Goal: Use online tool/utility

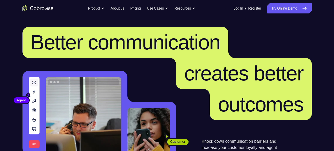
click at [281, 3] on nav "Go back Powerful, Flexible and Trustworthy. Avoid all extra friction for both A…" at bounding box center [167, 8] width 334 height 17
click at [281, 6] on link "Try Online Demo" at bounding box center [289, 8] width 44 height 10
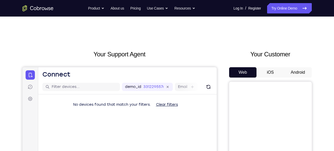
click at [292, 73] on button "Android" at bounding box center [298, 72] width 28 height 10
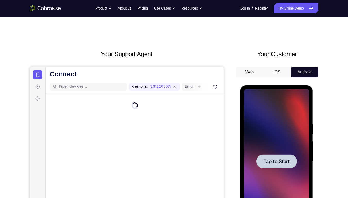
click at [282, 150] on div at bounding box center [277, 161] width 65 height 144
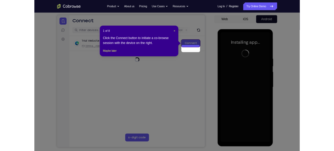
scroll to position [48, 0]
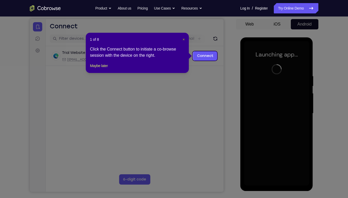
click at [184, 40] on span "×" at bounding box center [184, 39] width 2 height 4
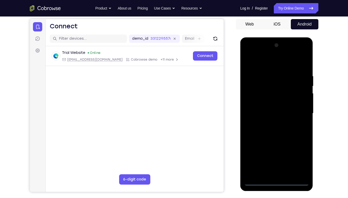
click at [276, 150] on div at bounding box center [277, 113] width 65 height 144
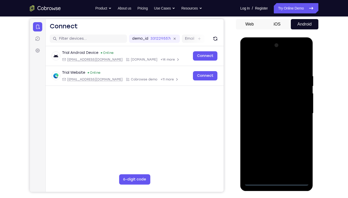
click at [279, 150] on div at bounding box center [277, 113] width 65 height 144
click at [303, 150] on div at bounding box center [277, 113] width 65 height 144
click at [271, 63] on div at bounding box center [277, 113] width 65 height 144
click at [298, 109] on div at bounding box center [277, 113] width 65 height 144
click at [271, 123] on div at bounding box center [277, 113] width 65 height 144
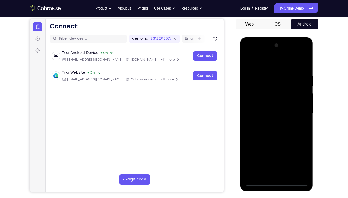
click at [273, 107] on div at bounding box center [277, 113] width 65 height 144
click at [269, 103] on div at bounding box center [277, 113] width 65 height 144
click at [301, 103] on div at bounding box center [277, 113] width 65 height 144
click at [282, 112] on div at bounding box center [277, 113] width 65 height 144
click at [278, 128] on div at bounding box center [277, 113] width 65 height 144
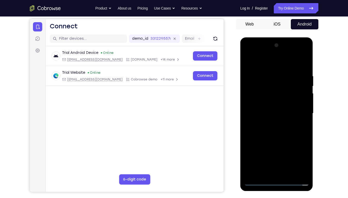
click at [279, 128] on div at bounding box center [277, 113] width 65 height 144
click at [304, 67] on div at bounding box center [277, 113] width 65 height 144
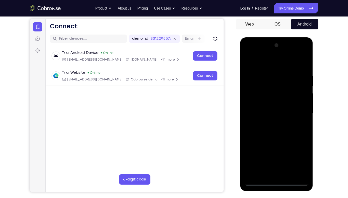
click at [307, 60] on div at bounding box center [277, 113] width 65 height 144
click at [301, 150] on div at bounding box center [277, 113] width 65 height 144
click at [261, 110] on div at bounding box center [277, 113] width 65 height 144
click at [304, 106] on div at bounding box center [277, 113] width 65 height 144
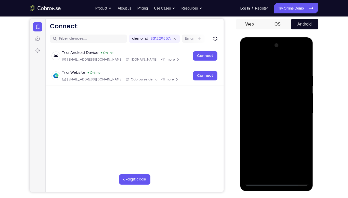
click at [304, 106] on div at bounding box center [277, 113] width 65 height 144
click at [254, 150] on div at bounding box center [277, 113] width 65 height 144
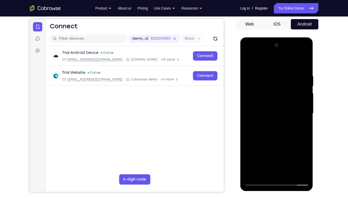
drag, startPoint x: 281, startPoint y: 126, endPoint x: 271, endPoint y: 48, distance: 78.8
click at [271, 48] on div at bounding box center [277, 113] width 65 height 144
drag, startPoint x: 280, startPoint y: 116, endPoint x: 281, endPoint y: 79, distance: 37.4
click at [281, 79] on div at bounding box center [277, 113] width 65 height 144
drag, startPoint x: 288, startPoint y: 124, endPoint x: 287, endPoint y: 81, distance: 43.1
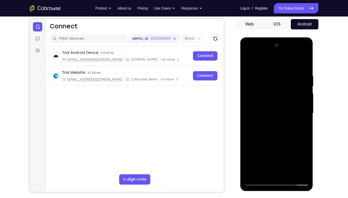
click at [287, 81] on div at bounding box center [277, 113] width 65 height 144
drag, startPoint x: 288, startPoint y: 133, endPoint x: 289, endPoint y: 71, distance: 62.2
click at [289, 71] on div at bounding box center [277, 113] width 65 height 144
drag, startPoint x: 282, startPoint y: 125, endPoint x: 278, endPoint y: 53, distance: 71.8
click at [278, 53] on div at bounding box center [277, 113] width 65 height 144
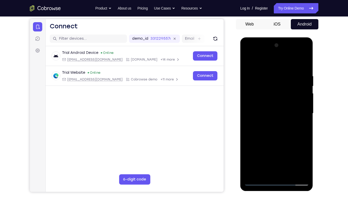
drag, startPoint x: 287, startPoint y: 130, endPoint x: 291, endPoint y: 66, distance: 63.9
click at [291, 66] on div at bounding box center [277, 113] width 65 height 144
drag, startPoint x: 289, startPoint y: 136, endPoint x: 299, endPoint y: 1, distance: 135.5
click at [299, 37] on html "Online web based iOS Simulators and Android Emulators. Run iPhone, iPad, Mobile…" at bounding box center [278, 114] width 74 height 155
drag, startPoint x: 286, startPoint y: 136, endPoint x: 299, endPoint y: 0, distance: 136.6
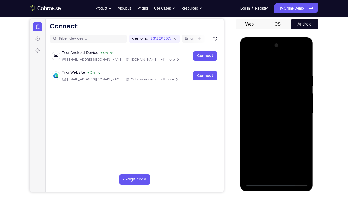
click at [299, 37] on html "Online web based iOS Simulators and Android Emulators. Run iPhone, iPad, Mobile…" at bounding box center [278, 114] width 74 height 155
drag, startPoint x: 289, startPoint y: 132, endPoint x: 294, endPoint y: 95, distance: 37.0
click at [294, 95] on div at bounding box center [277, 113] width 65 height 144
drag, startPoint x: 293, startPoint y: 131, endPoint x: 293, endPoint y: 87, distance: 44.1
click at [293, 87] on div at bounding box center [277, 113] width 65 height 144
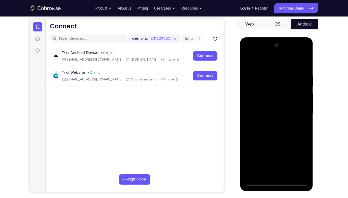
drag, startPoint x: 289, startPoint y: 91, endPoint x: 285, endPoint y: 142, distance: 50.7
click at [285, 142] on div at bounding box center [277, 113] width 65 height 144
drag, startPoint x: 288, startPoint y: 95, endPoint x: 290, endPoint y: 145, distance: 49.8
click at [290, 145] on div at bounding box center [277, 113] width 65 height 144
drag, startPoint x: 287, startPoint y: 89, endPoint x: 290, endPoint y: 136, distance: 47.8
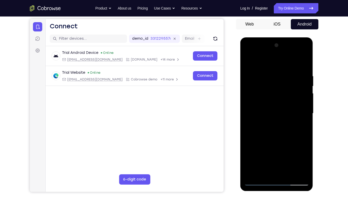
click at [290, 136] on div at bounding box center [277, 113] width 65 height 144
drag, startPoint x: 289, startPoint y: 95, endPoint x: 291, endPoint y: 144, distance: 49.3
click at [291, 144] on div at bounding box center [277, 113] width 65 height 144
drag, startPoint x: 288, startPoint y: 96, endPoint x: 293, endPoint y: 12, distance: 84.3
click at [293, 37] on html "Online web based iOS Simulators and Android Emulators. Run iPhone, iPad, Mobile…" at bounding box center [278, 114] width 74 height 155
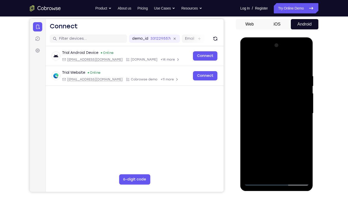
drag, startPoint x: 290, startPoint y: 132, endPoint x: 288, endPoint y: 74, distance: 58.6
click at [288, 74] on div at bounding box center [277, 113] width 65 height 144
drag, startPoint x: 286, startPoint y: 132, endPoint x: 284, endPoint y: 102, distance: 30.0
click at [284, 102] on div at bounding box center [277, 113] width 65 height 144
drag, startPoint x: 287, startPoint y: 90, endPoint x: 282, endPoint y: 141, distance: 50.8
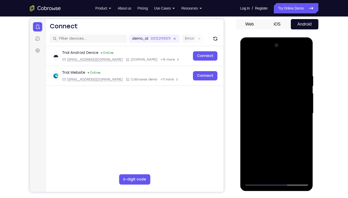
click at [282, 141] on div at bounding box center [277, 113] width 65 height 144
drag, startPoint x: 289, startPoint y: 87, endPoint x: 288, endPoint y: 142, distance: 55.5
click at [288, 142] on div at bounding box center [277, 113] width 65 height 144
drag, startPoint x: 292, startPoint y: 99, endPoint x: 294, endPoint y: 128, distance: 29.2
click at [294, 128] on div at bounding box center [277, 113] width 65 height 144
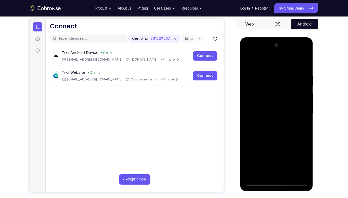
click at [255, 79] on div at bounding box center [277, 113] width 65 height 144
click at [304, 47] on div at bounding box center [277, 113] width 65 height 144
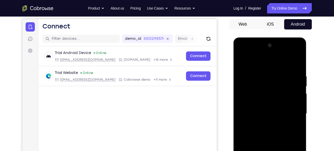
click at [299, 46] on div at bounding box center [269, 113] width 65 height 144
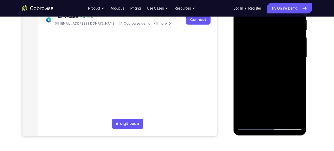
scroll to position [106, 0]
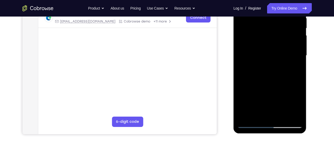
click at [281, 114] on div at bounding box center [269, 55] width 65 height 144
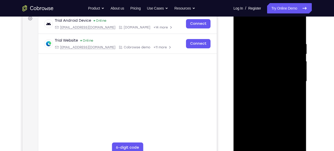
scroll to position [82, 0]
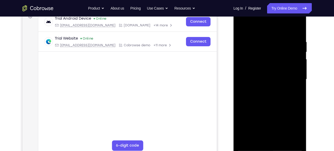
click at [275, 105] on div at bounding box center [269, 79] width 65 height 144
click at [248, 146] on div at bounding box center [269, 79] width 65 height 144
click at [245, 137] on div at bounding box center [269, 79] width 65 height 144
click at [246, 40] on div at bounding box center [269, 79] width 65 height 144
click at [246, 137] on div at bounding box center [269, 79] width 65 height 144
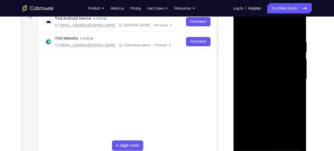
drag, startPoint x: 279, startPoint y: 99, endPoint x: 272, endPoint y: 33, distance: 66.3
click at [272, 33] on div at bounding box center [269, 79] width 65 height 144
drag, startPoint x: 285, startPoint y: 97, endPoint x: 286, endPoint y: 42, distance: 55.7
click at [286, 42] on div at bounding box center [269, 79] width 65 height 144
drag, startPoint x: 280, startPoint y: 98, endPoint x: 278, endPoint y: 48, distance: 50.6
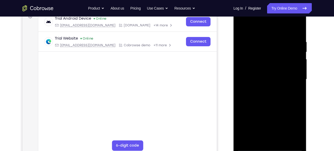
click at [278, 48] on div at bounding box center [269, 79] width 65 height 144
drag, startPoint x: 281, startPoint y: 99, endPoint x: 283, endPoint y: 53, distance: 46.2
click at [283, 53] on div at bounding box center [269, 79] width 65 height 144
drag, startPoint x: 284, startPoint y: 107, endPoint x: 285, endPoint y: 52, distance: 54.2
click at [285, 52] on div at bounding box center [269, 79] width 65 height 144
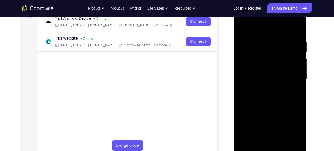
drag, startPoint x: 280, startPoint y: 111, endPoint x: 280, endPoint y: 45, distance: 66.0
click at [280, 45] on div at bounding box center [269, 79] width 65 height 144
drag, startPoint x: 280, startPoint y: 105, endPoint x: 289, endPoint y: 53, distance: 53.6
click at [289, 53] on div at bounding box center [269, 79] width 65 height 144
drag, startPoint x: 281, startPoint y: 100, endPoint x: 282, endPoint y: 57, distance: 43.3
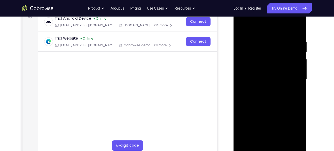
click at [282, 57] on div at bounding box center [269, 79] width 65 height 144
drag, startPoint x: 282, startPoint y: 105, endPoint x: 287, endPoint y: 58, distance: 47.7
click at [287, 58] on div at bounding box center [269, 79] width 65 height 144
click at [258, 105] on div at bounding box center [269, 79] width 65 height 144
click at [260, 60] on div at bounding box center [269, 79] width 65 height 144
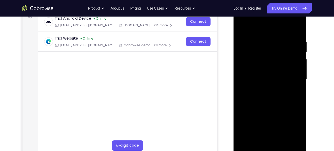
click at [257, 140] on div at bounding box center [269, 79] width 65 height 144
click at [253, 145] on div at bounding box center [269, 79] width 65 height 144
click at [249, 147] on div at bounding box center [269, 79] width 65 height 144
click at [241, 28] on div at bounding box center [269, 79] width 65 height 144
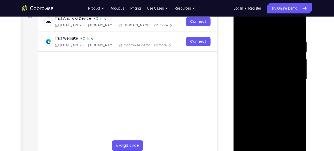
click at [297, 29] on div at bounding box center [269, 79] width 65 height 144
click at [298, 26] on div at bounding box center [269, 79] width 65 height 144
click at [295, 78] on div at bounding box center [269, 79] width 65 height 144
click at [297, 78] on div at bounding box center [269, 79] width 65 height 144
click at [295, 139] on div at bounding box center [269, 79] width 65 height 144
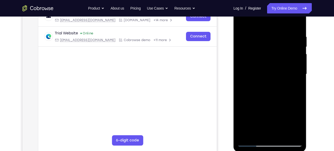
scroll to position [74, 0]
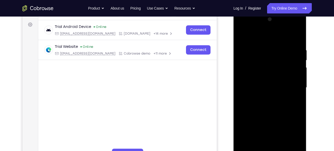
click at [242, 34] on div at bounding box center [269, 87] width 65 height 144
click at [241, 35] on div at bounding box center [269, 87] width 65 height 144
click at [286, 48] on div at bounding box center [269, 87] width 65 height 144
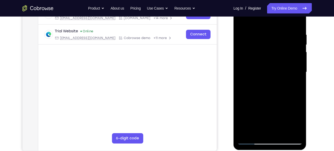
scroll to position [91, 0]
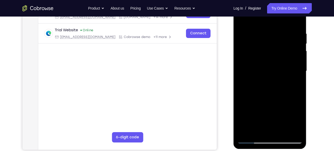
click at [276, 68] on div at bounding box center [269, 71] width 65 height 144
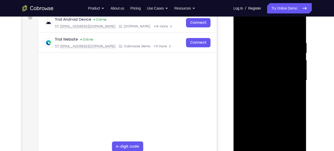
scroll to position [82, 0]
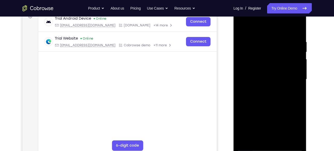
click at [244, 148] on div at bounding box center [269, 79] width 65 height 144
click at [245, 135] on div at bounding box center [269, 79] width 65 height 144
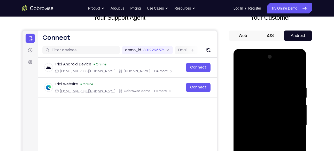
scroll to position [43, 0]
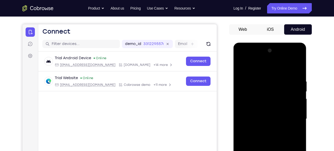
click at [298, 51] on div at bounding box center [269, 118] width 65 height 144
click at [250, 110] on div at bounding box center [269, 118] width 65 height 144
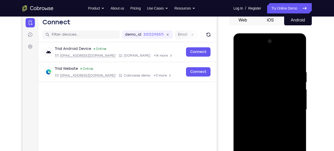
scroll to position [50, 0]
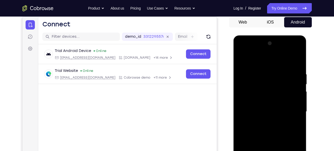
click at [300, 45] on div at bounding box center [269, 111] width 65 height 144
click at [243, 59] on div at bounding box center [269, 111] width 65 height 144
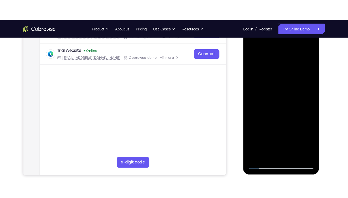
scroll to position [94, 0]
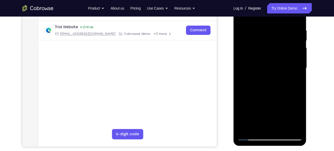
click at [293, 126] on div at bounding box center [269, 68] width 65 height 144
click at [256, 66] on div at bounding box center [269, 68] width 65 height 144
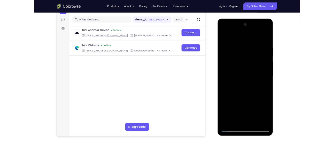
scroll to position [62, 0]
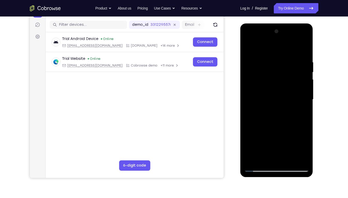
click at [305, 78] on div at bounding box center [277, 99] width 65 height 144
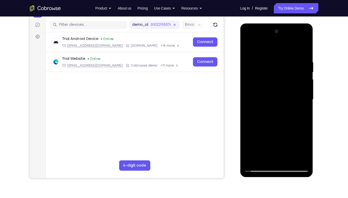
click at [305, 78] on div at bounding box center [277, 99] width 65 height 144
drag, startPoint x: 305, startPoint y: 78, endPoint x: 308, endPoint y: 74, distance: 5.9
click at [308, 74] on div at bounding box center [277, 99] width 65 height 144
click at [306, 76] on div at bounding box center [277, 99] width 65 height 144
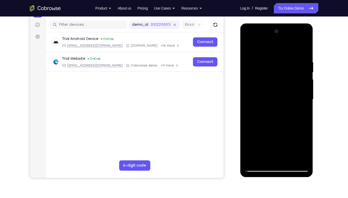
click at [306, 76] on div at bounding box center [277, 99] width 65 height 144
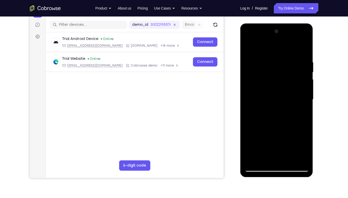
click at [306, 76] on div at bounding box center [277, 99] width 65 height 144
click at [305, 34] on div at bounding box center [277, 99] width 65 height 144
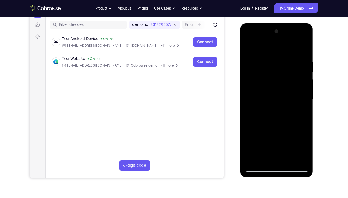
click at [250, 95] on div at bounding box center [277, 99] width 65 height 144
click at [304, 83] on div at bounding box center [277, 99] width 65 height 144
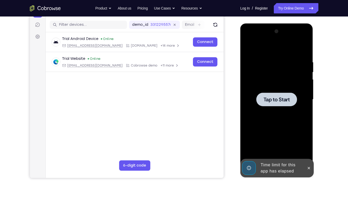
click at [305, 150] on div "Time limit for this app has elapsed" at bounding box center [273, 168] width 64 height 19
